Goal: Obtain resource: Obtain resource

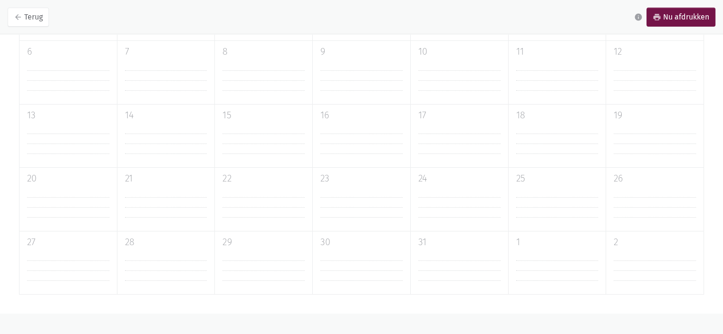
scroll to position [12, 0]
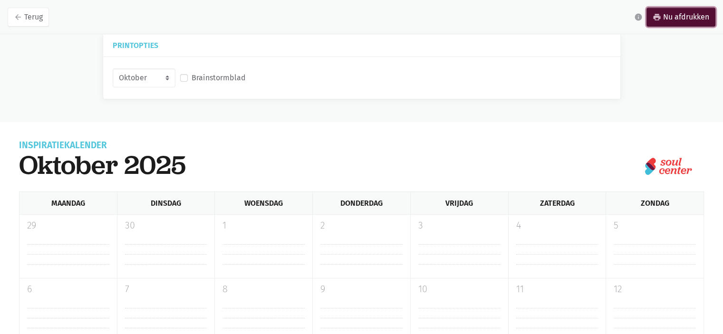
click at [666, 13] on link "print Nu afdrukken" at bounding box center [681, 17] width 69 height 19
click at [167, 74] on select "Oktober November December Januari 2026" at bounding box center [144, 77] width 63 height 19
click at [113, 68] on select "Oktober November December Januari 2026" at bounding box center [144, 77] width 63 height 19
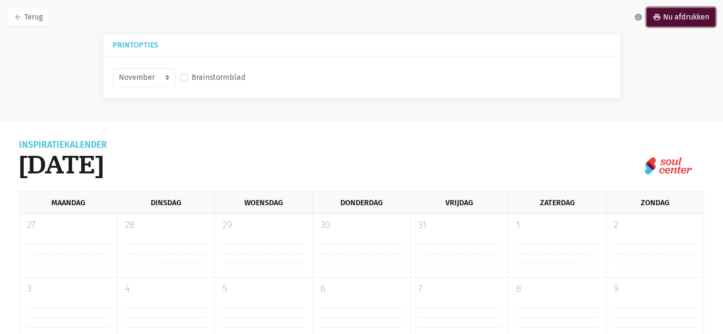
click at [680, 13] on link "print Nu afdrukken" at bounding box center [681, 17] width 69 height 19
click at [165, 74] on select "Oktober November December Januari 2026" at bounding box center [144, 77] width 63 height 19
click at [113, 68] on select "Oktober November December Januari 2026" at bounding box center [144, 77] width 63 height 19
click at [658, 17] on icon "print" at bounding box center [657, 17] width 9 height 9
click at [164, 75] on select "Oktober November December Januari 2026" at bounding box center [144, 77] width 63 height 19
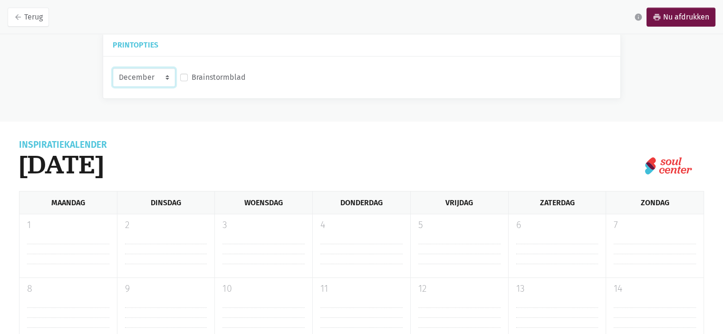
select select "1-2026"
click at [113, 68] on select "Oktober November December Januari 2026" at bounding box center [144, 77] width 63 height 19
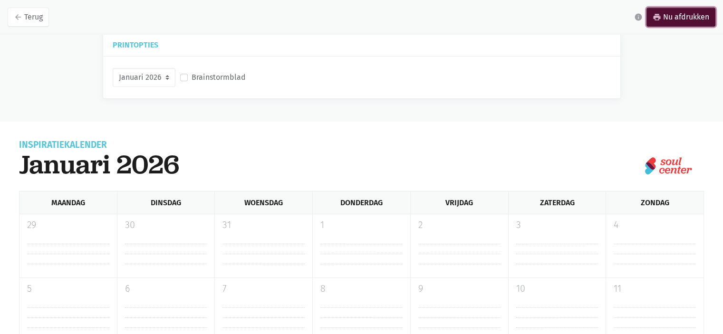
click at [688, 19] on link "print Nu afdrukken" at bounding box center [681, 17] width 69 height 19
